Goal: Transaction & Acquisition: Purchase product/service

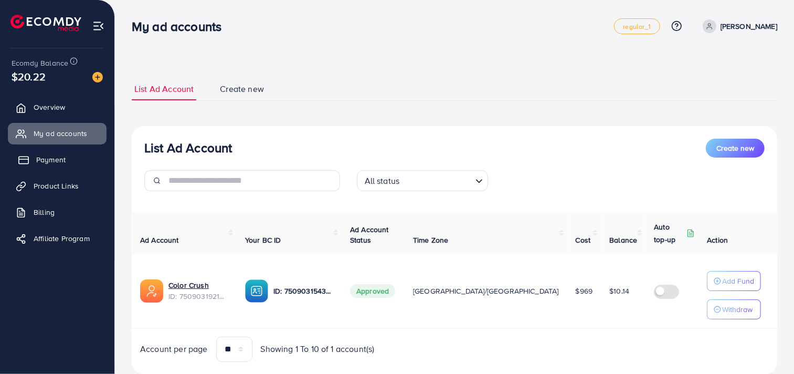
click at [61, 169] on link "Payment" at bounding box center [57, 159] width 99 height 21
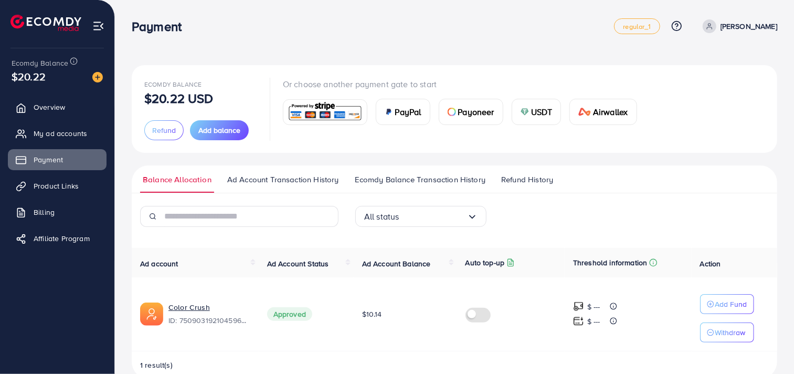
click at [542, 115] on span "USDT" at bounding box center [542, 112] width 22 height 13
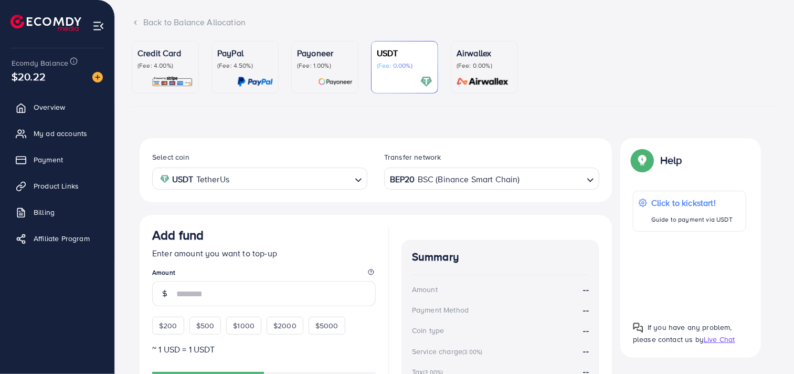
scroll to position [62, 0]
click at [575, 182] on input "Search for option" at bounding box center [551, 178] width 61 height 16
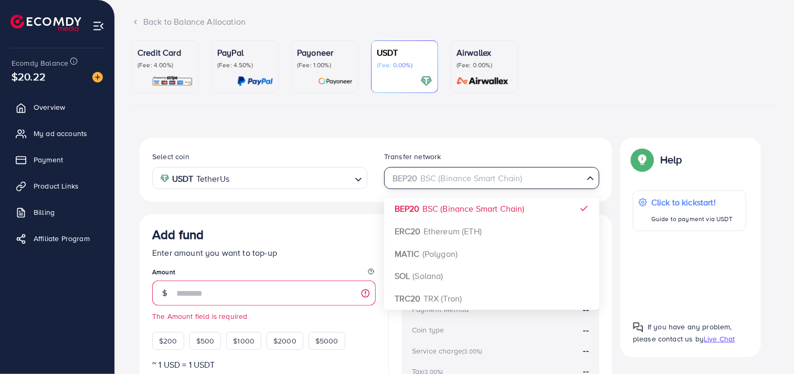
click at [567, 120] on div "Credit Card (Fee: 4.00%) PayPal (Fee: 4.50%) Payoneer (Fee: 1.00%) USDT (Fee: 0…" at bounding box center [455, 266] width 646 height 453
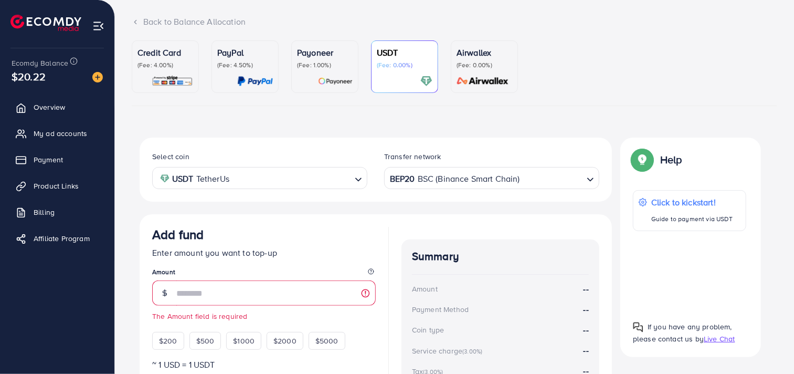
click at [567, 120] on div "Credit Card (Fee: 4.00%) PayPal (Fee: 4.50%) Payoneer (Fee: 1.00%) USDT (Fee: 0…" at bounding box center [455, 266] width 646 height 453
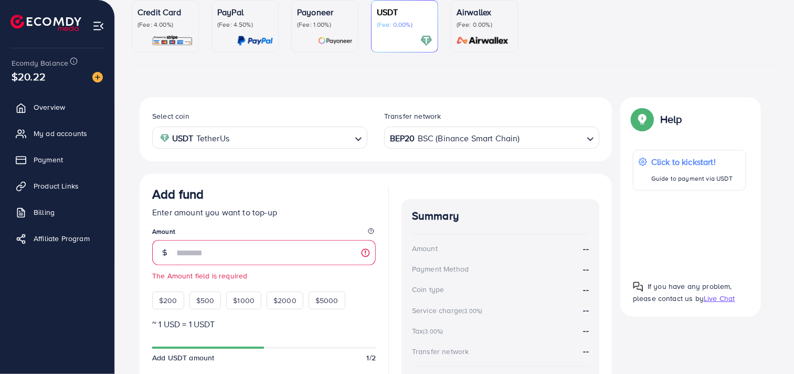
scroll to position [116, 0]
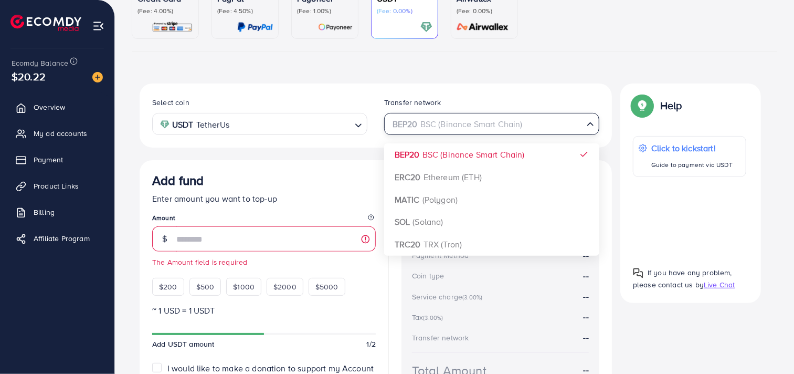
click at [571, 129] on input "Search for option" at bounding box center [486, 124] width 194 height 16
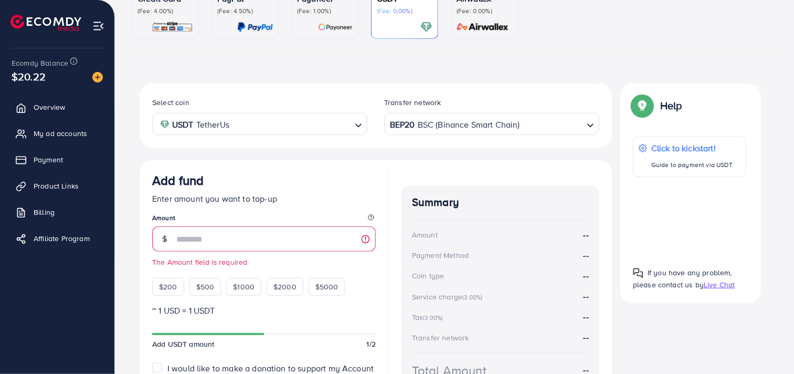
click at [329, 157] on div "Select coin USDT TetherUs Loading... Transfer network BEP20 BSC (Binance Smart …" at bounding box center [376, 256] width 472 height 347
click at [171, 291] on div "$200" at bounding box center [168, 287] width 32 height 18
type input "***"
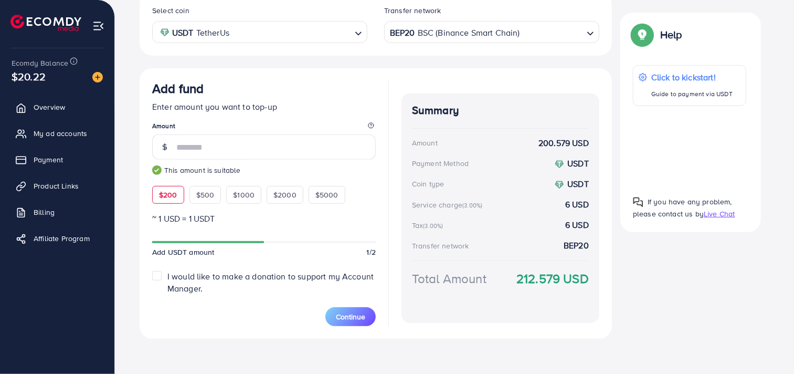
scroll to position [210, 0]
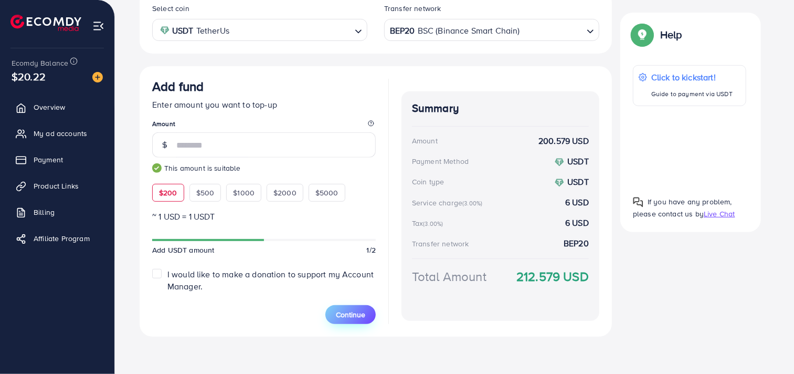
click at [348, 311] on span "Continue" at bounding box center [350, 314] width 29 height 10
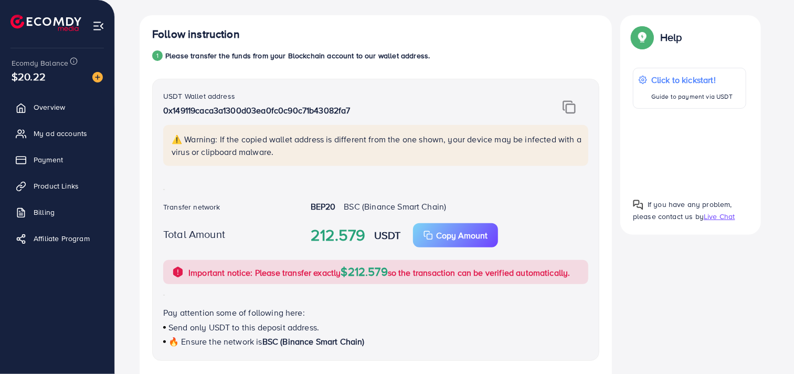
scroll to position [184, 0]
click at [574, 102] on img at bounding box center [569, 108] width 13 height 14
click at [462, 232] on p "Copy Amount" at bounding box center [461, 235] width 51 height 13
click at [61, 121] on ul "Overview My ad accounts Payment Product Links Billing Affiliate Program" at bounding box center [57, 175] width 114 height 167
click at [69, 111] on link "Overview" at bounding box center [57, 107] width 99 height 21
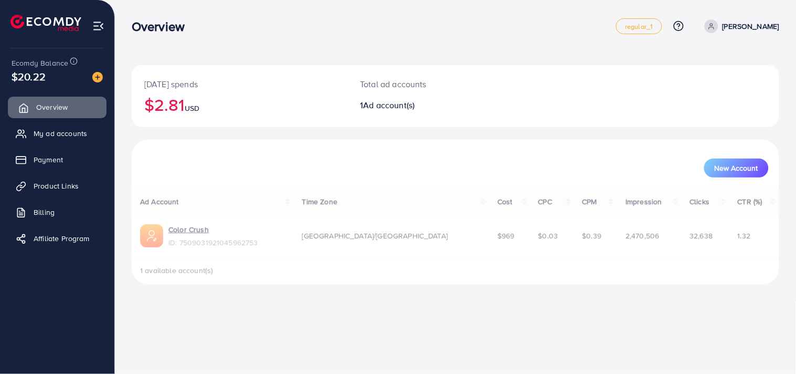
click at [69, 111] on link "Overview" at bounding box center [57, 107] width 99 height 21
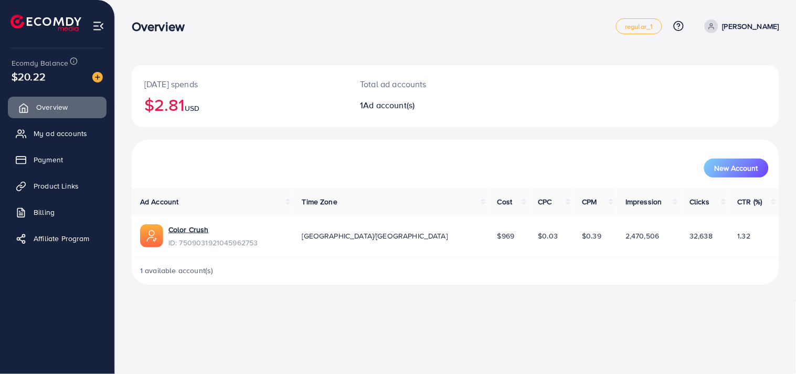
click at [69, 111] on link "Overview" at bounding box center [57, 107] width 99 height 21
click at [61, 162] on span "Payment" at bounding box center [50, 159] width 29 height 10
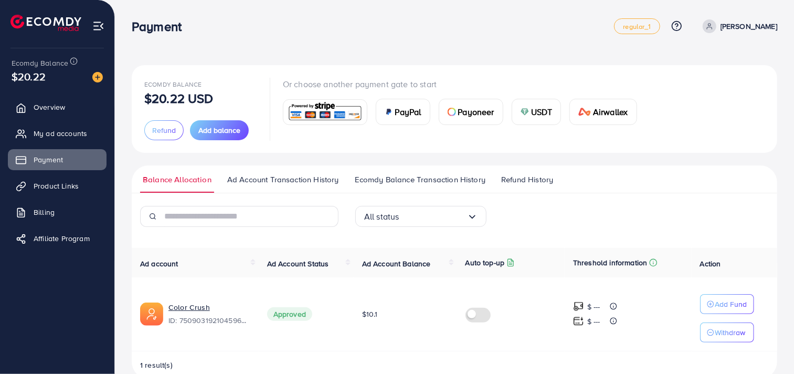
click at [415, 181] on span "Ecomdy Balance Transaction History" at bounding box center [420, 180] width 131 height 12
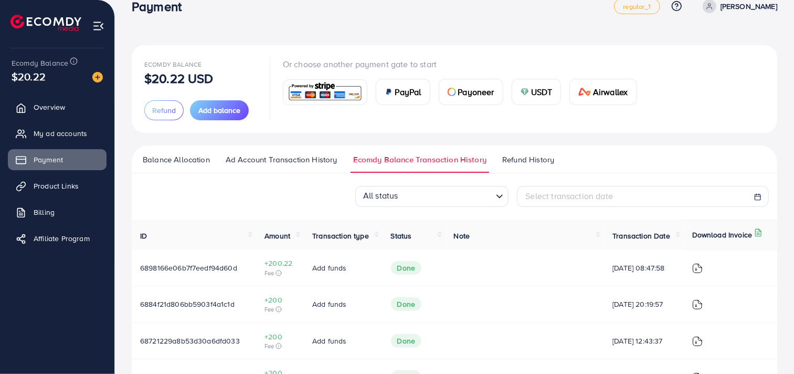
scroll to position [19, 0]
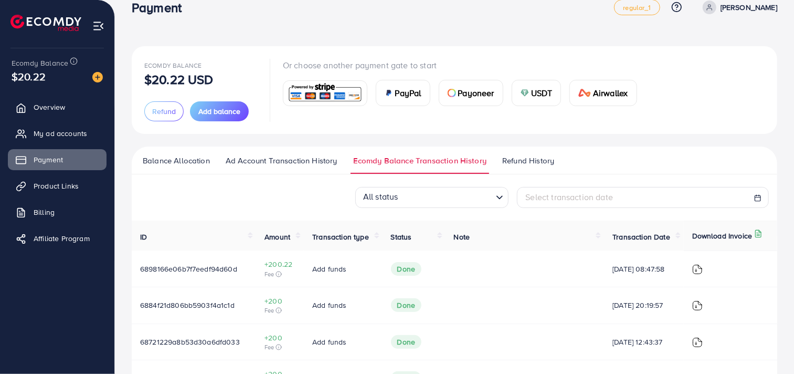
click at [297, 165] on span "Ad Account Transaction History" at bounding box center [282, 161] width 112 height 12
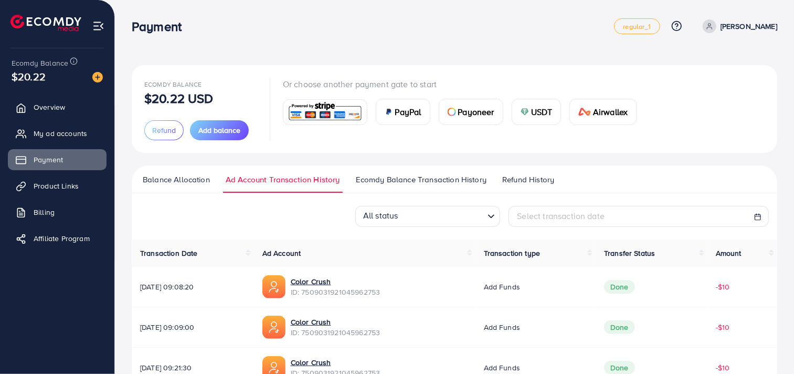
click at [174, 180] on span "Balance Allocation" at bounding box center [176, 180] width 67 height 12
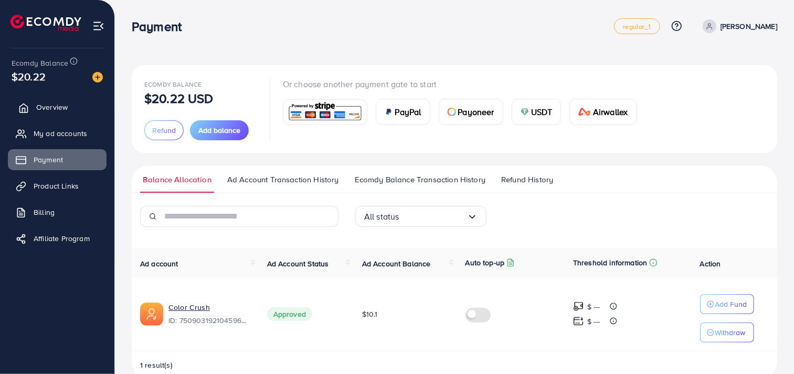
click at [67, 111] on span "Overview" at bounding box center [51, 107] width 31 height 10
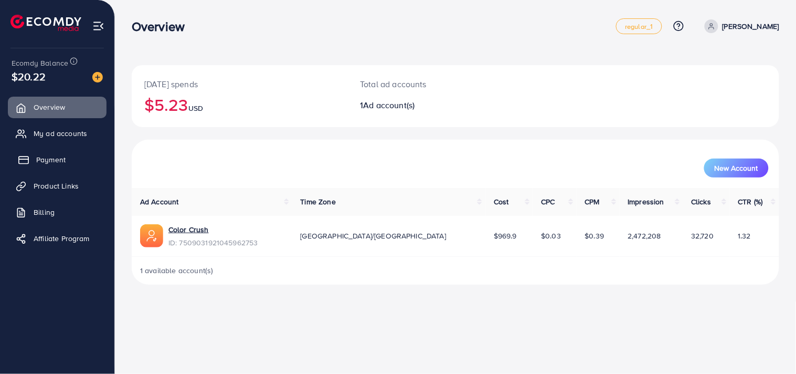
click at [59, 156] on span "Payment" at bounding box center [50, 159] width 29 height 10
